Goal: Information Seeking & Learning: Learn about a topic

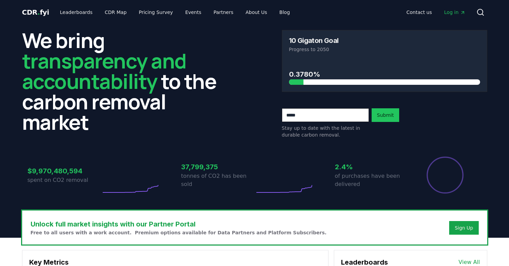
click at [274, 10] on link "Blog" at bounding box center [284, 12] width 21 height 12
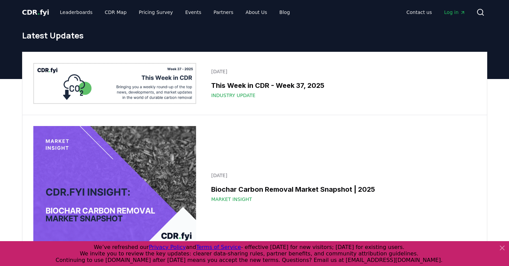
click at [502, 248] on icon at bounding box center [502, 248] width 4 height 4
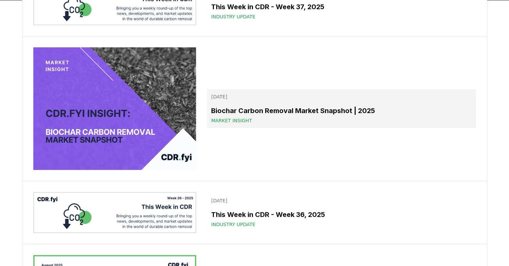
scroll to position [85, 0]
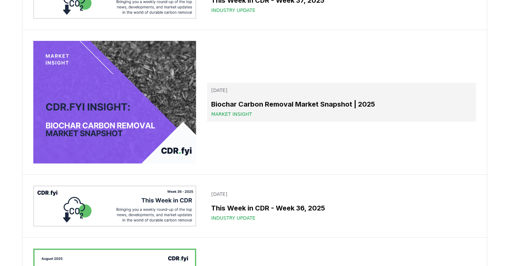
click at [323, 99] on link "[DATE] Biochar Carbon Removal Market Snapshot | 2025 Market Insight" at bounding box center [341, 102] width 269 height 39
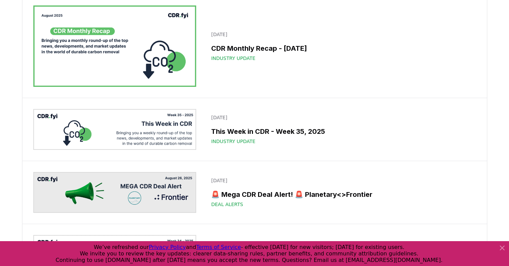
scroll to position [323, 0]
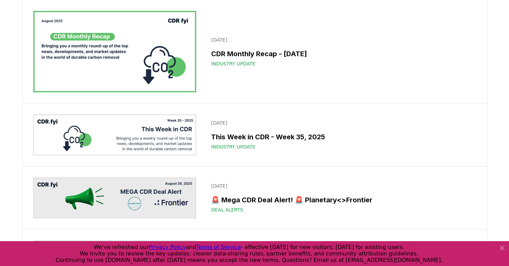
click at [501, 246] on icon at bounding box center [502, 248] width 4 height 4
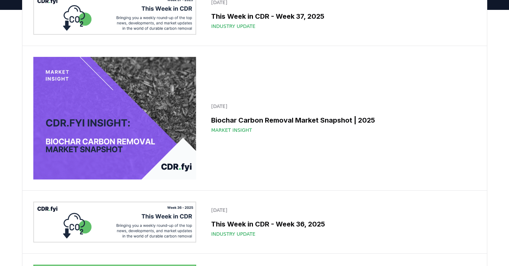
scroll to position [0, 0]
